Goal: Check status: Check status

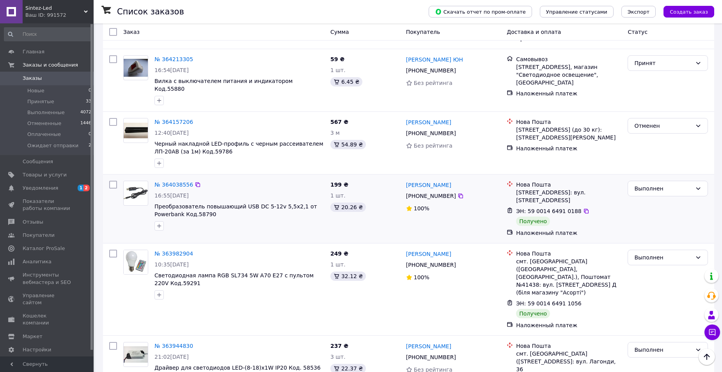
scroll to position [1123, 0]
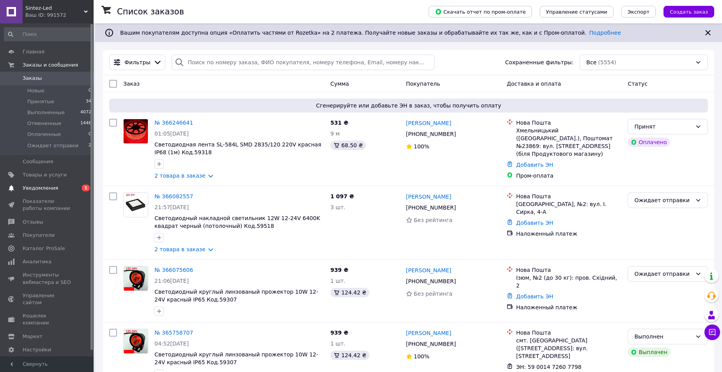
click at [42, 188] on span "Уведомления" at bounding box center [40, 188] width 35 height 7
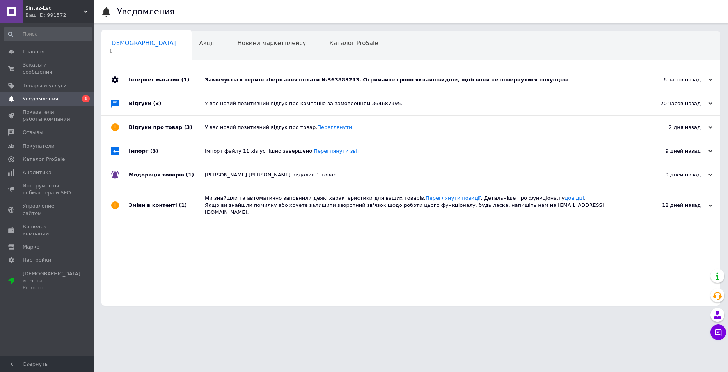
click at [359, 78] on div "Закінчується термін зберігання оплати №363883213. Отримайте гроші якнайшвидше, …" at bounding box center [419, 79] width 429 height 7
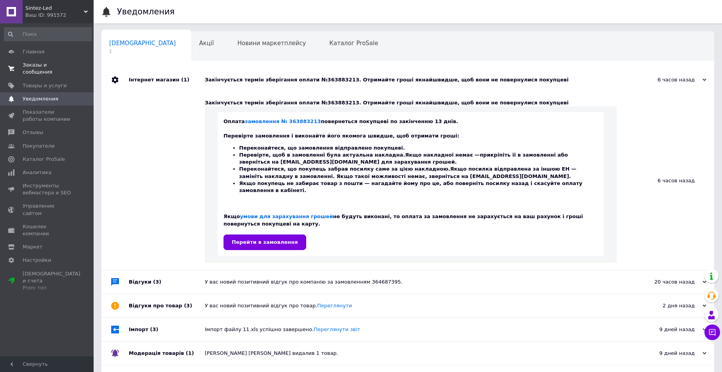
click at [38, 62] on span "Заказы и сообщения" at bounding box center [48, 69] width 50 height 14
